Goal: Information Seeking & Learning: Learn about a topic

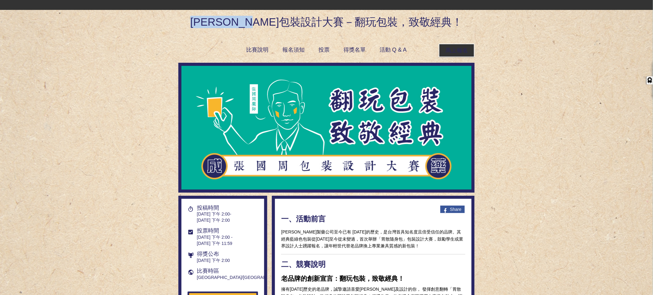
drag, startPoint x: 220, startPoint y: 21, endPoint x: 312, endPoint y: 21, distance: 91.4
click at [312, 21] on h1 "[PERSON_NAME]包裝設計大賽－翻玩包裝，致敬經典！" at bounding box center [326, 19] width 296 height 18
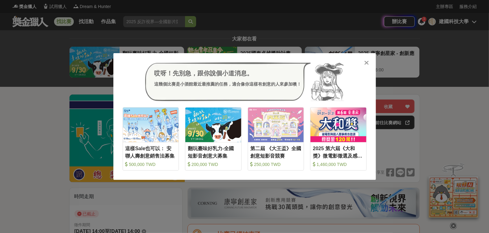
click at [367, 63] on icon at bounding box center [366, 63] width 5 height 6
